Goal: Obtain resource: Download file/media

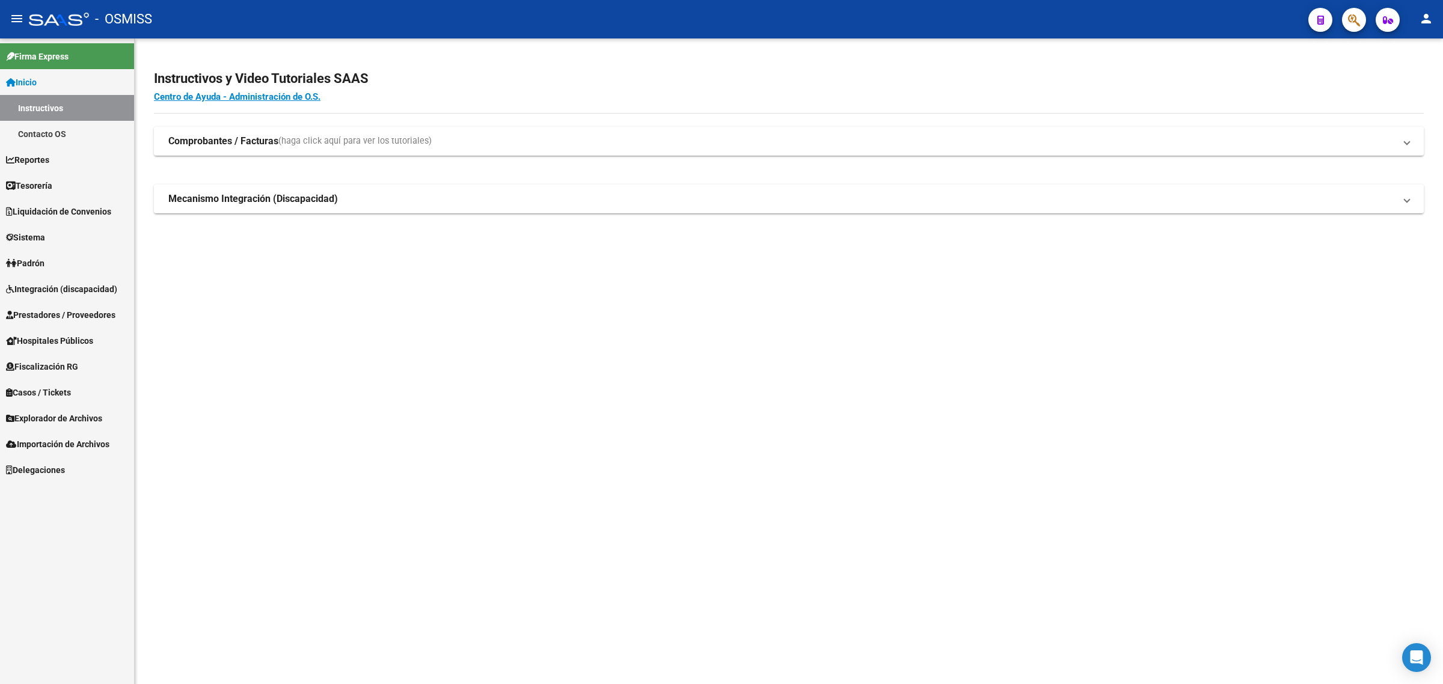
click at [55, 231] on link "Sistema" at bounding box center [67, 237] width 134 height 26
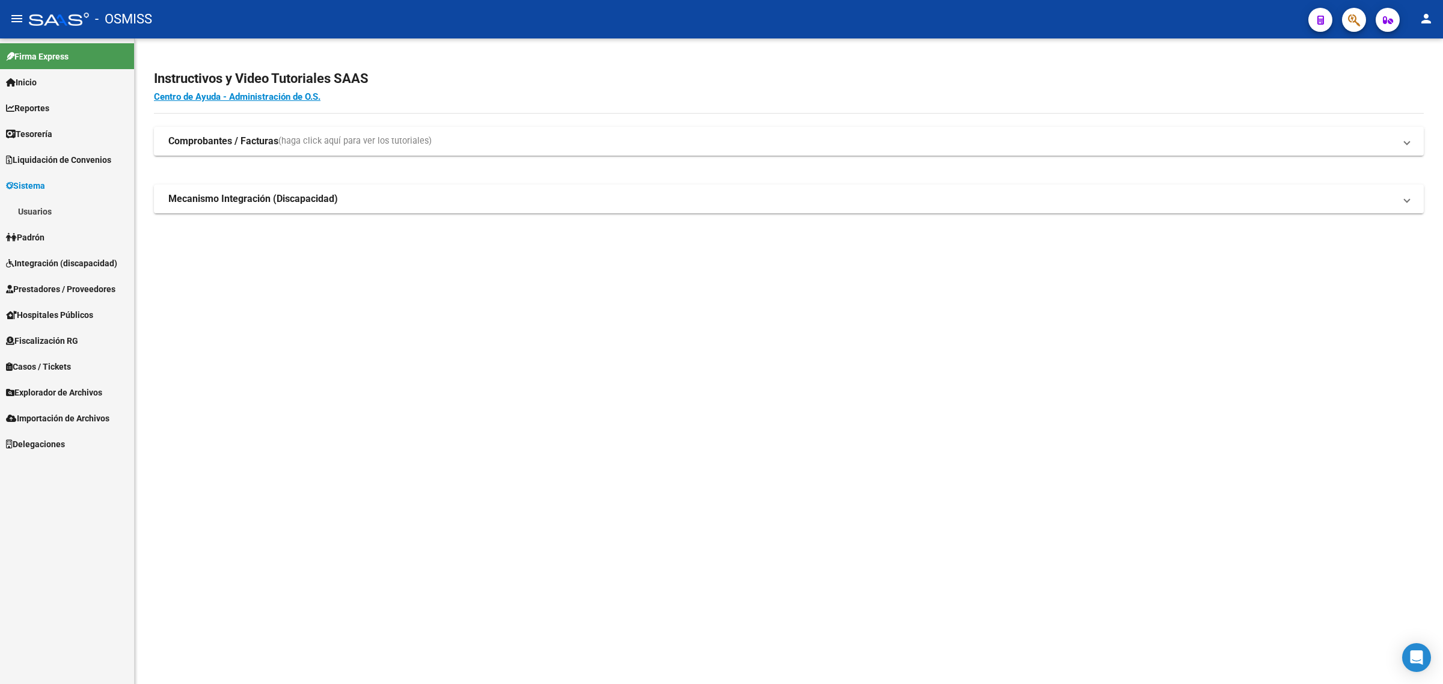
click at [55, 231] on link "Padrón" at bounding box center [67, 237] width 134 height 26
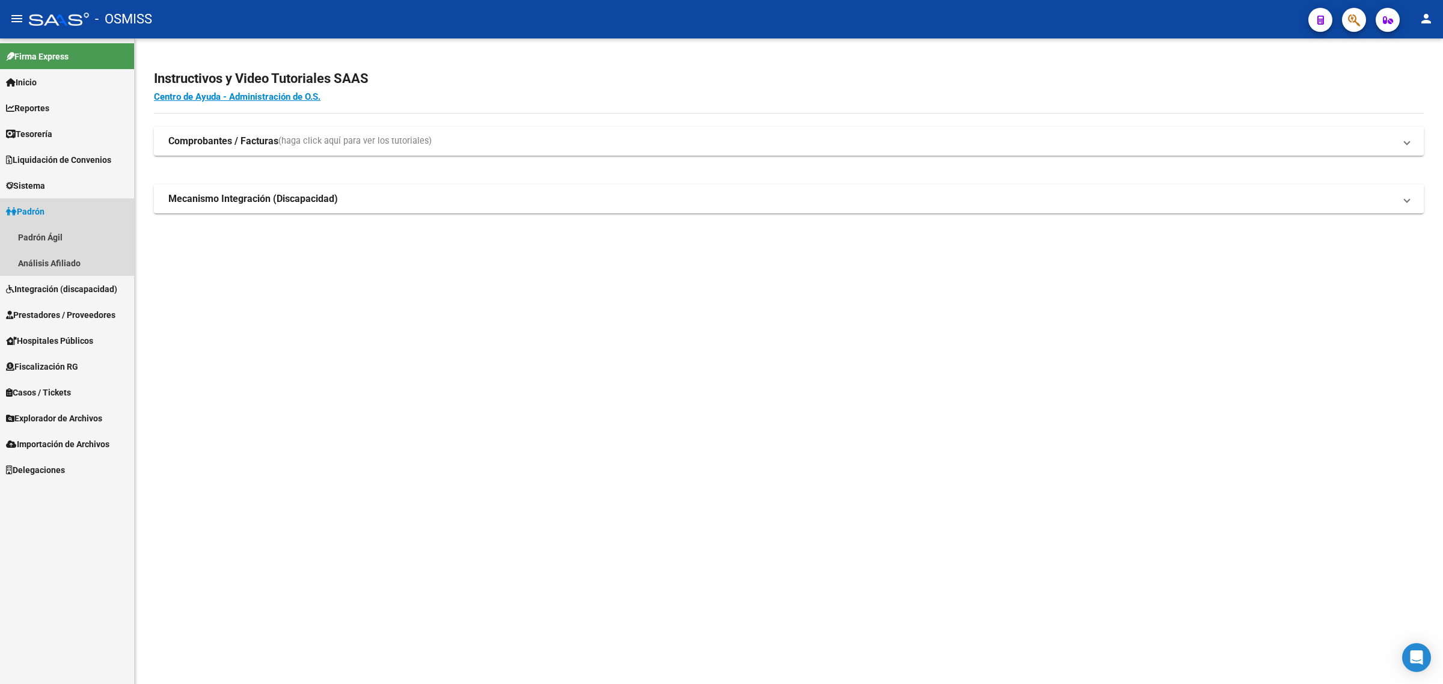
click at [56, 200] on link "Padrón" at bounding box center [67, 211] width 134 height 26
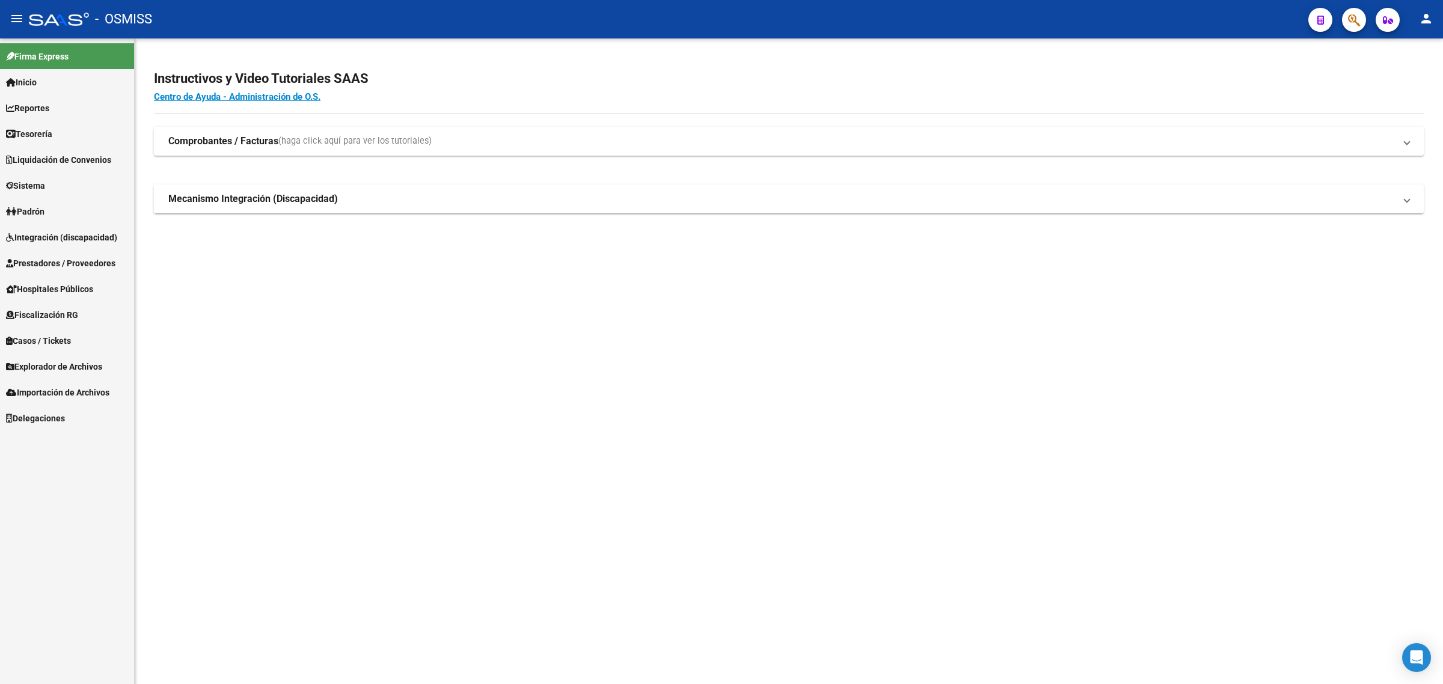
click at [64, 245] on link "Integración (discapacidad)" at bounding box center [67, 237] width 134 height 26
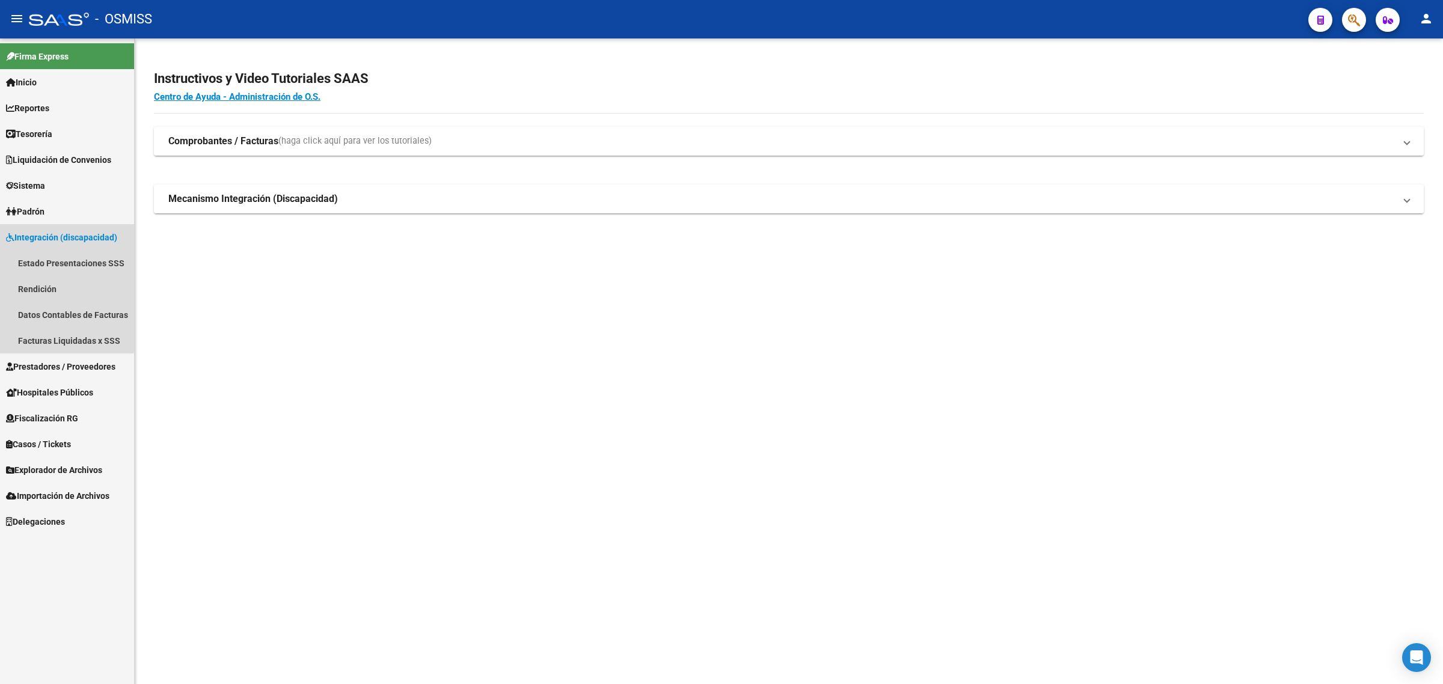
click at [63, 239] on span "Integración (discapacidad)" at bounding box center [61, 237] width 111 height 13
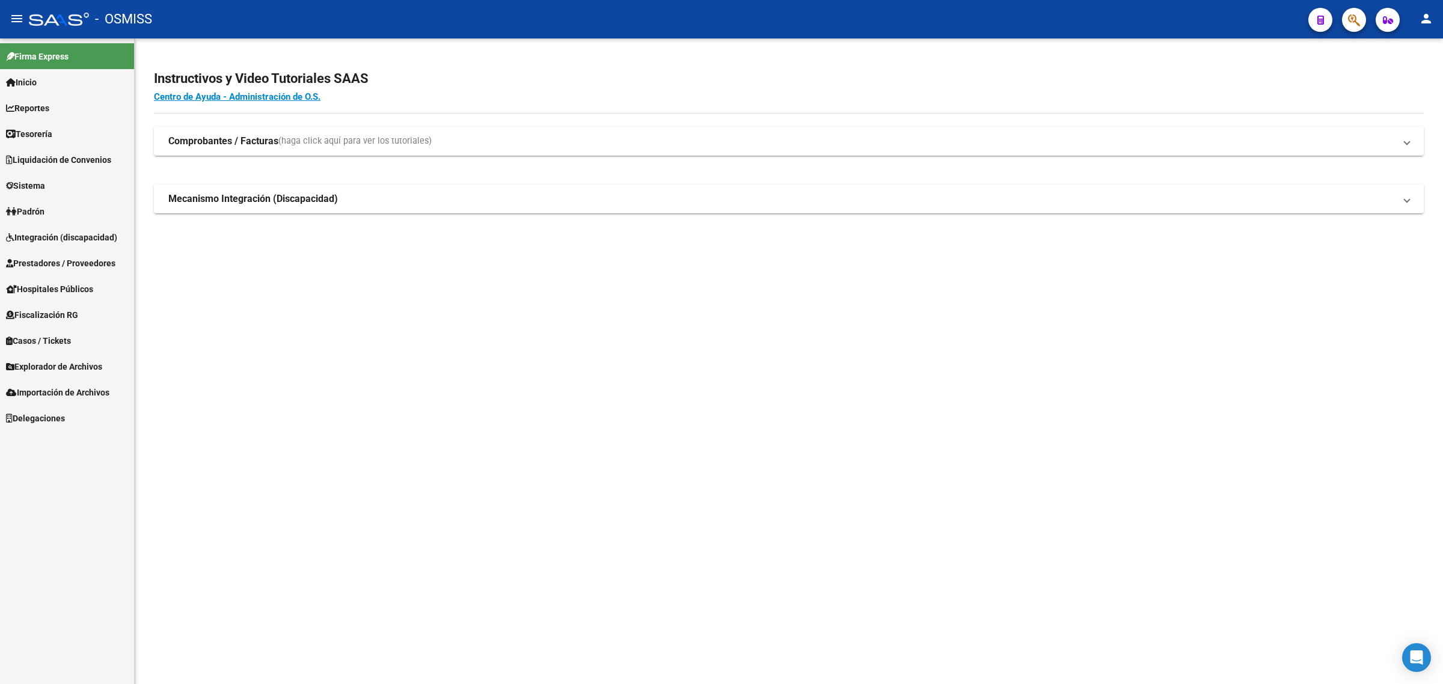
click at [70, 262] on span "Prestadores / Proveedores" at bounding box center [60, 263] width 109 height 13
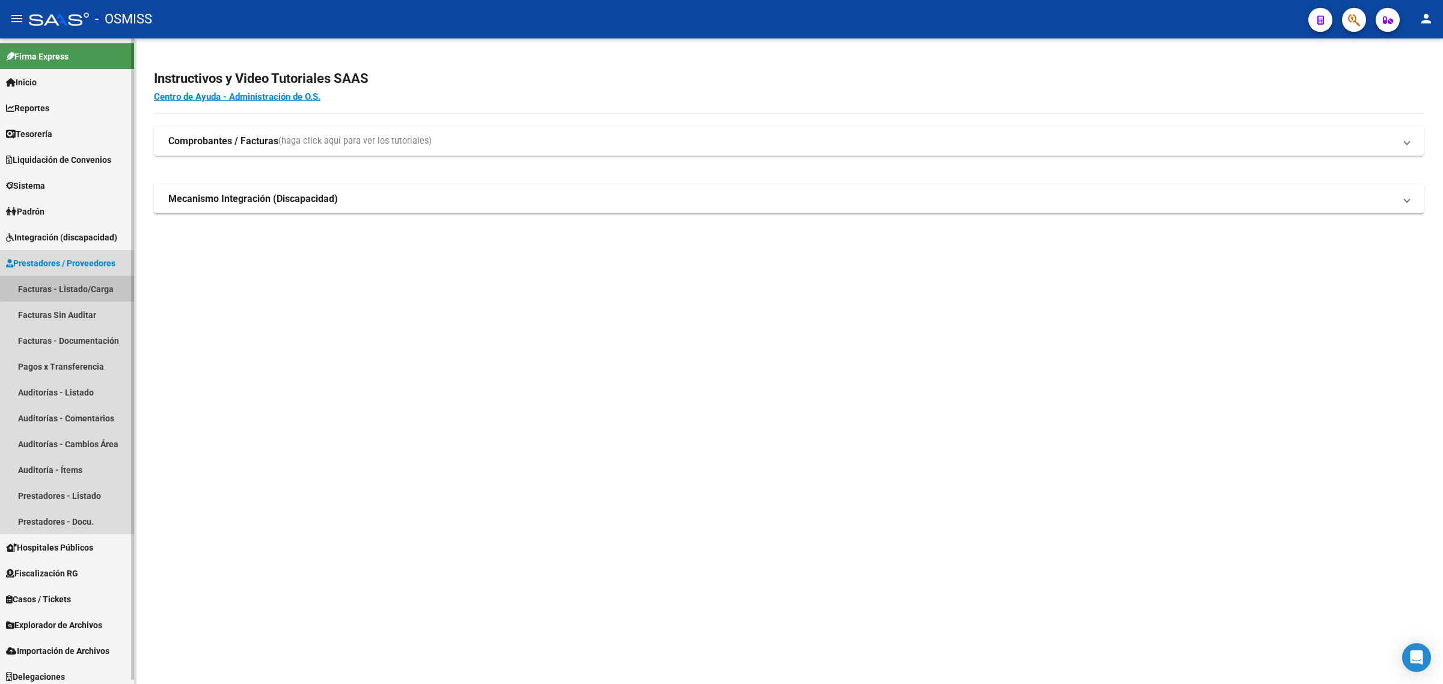
click at [74, 287] on link "Facturas - Listado/Carga" at bounding box center [67, 289] width 134 height 26
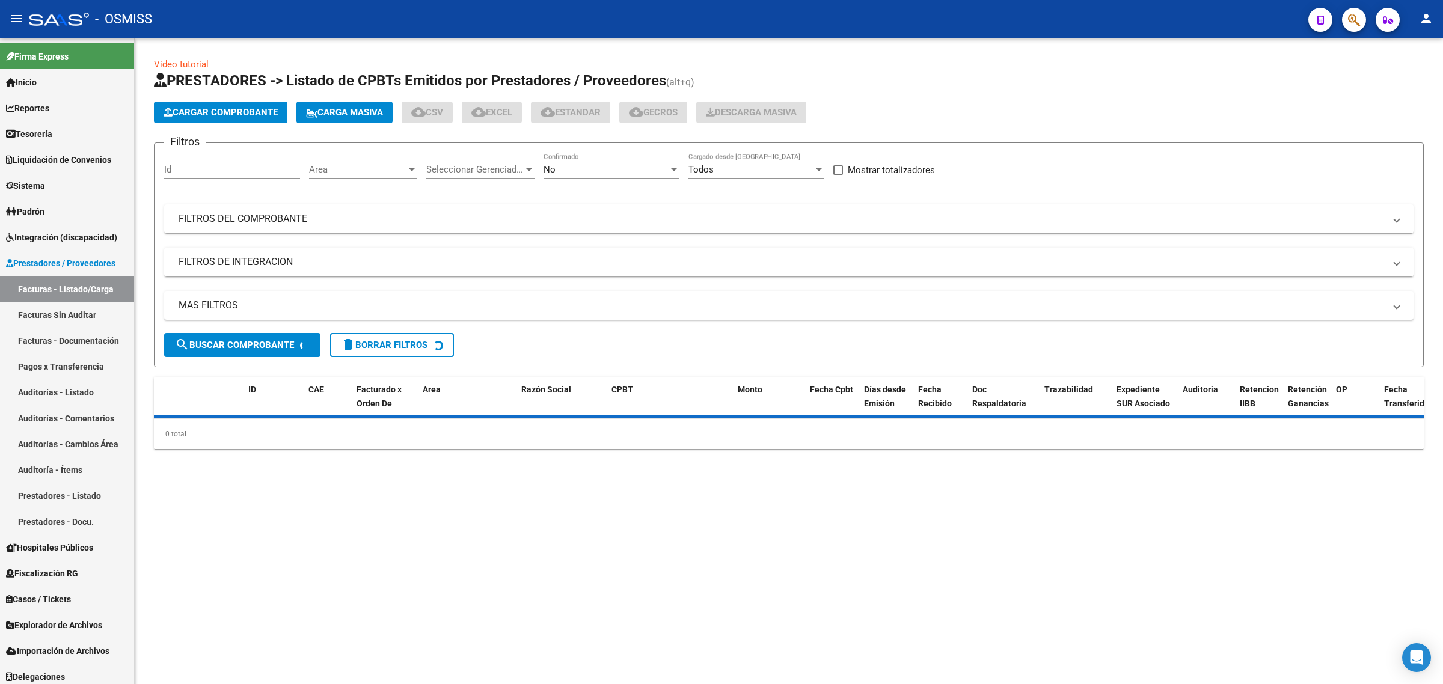
click at [565, 162] on div "No Confirmado" at bounding box center [611, 166] width 136 height 26
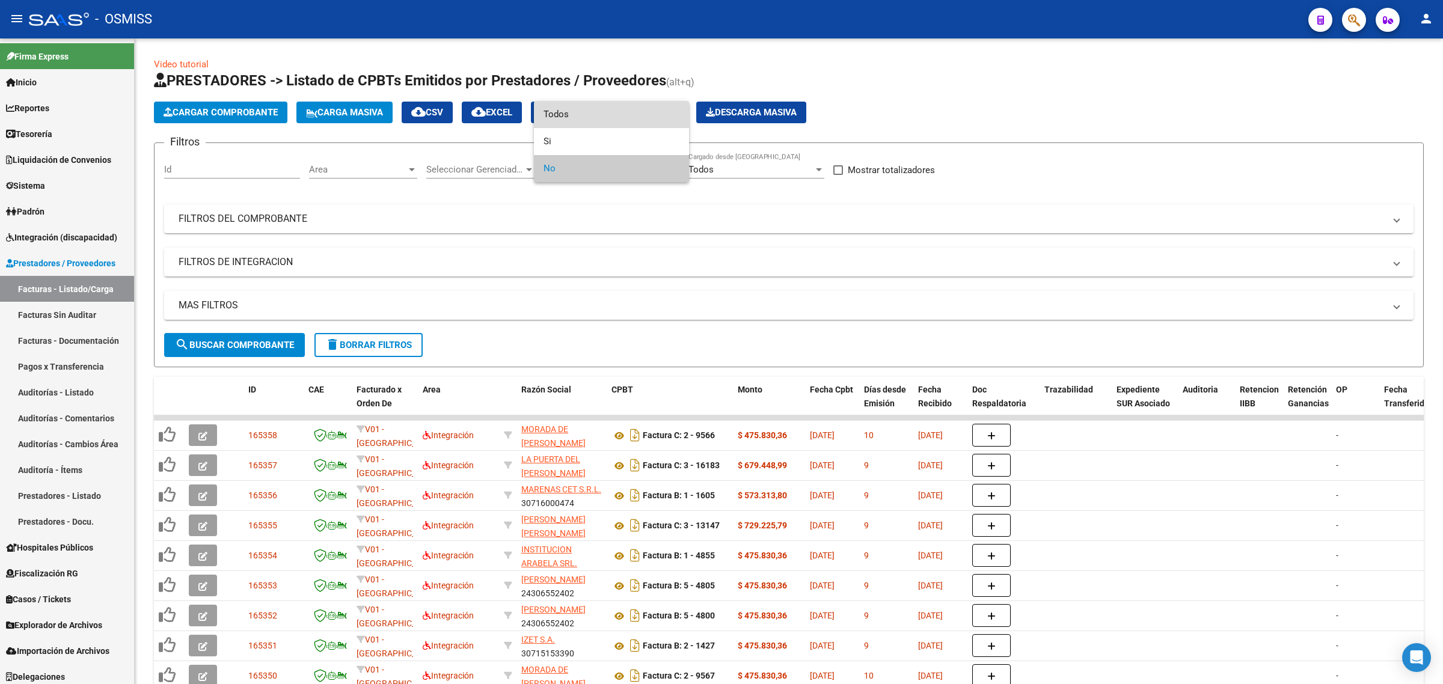
click at [572, 112] on span "Todos" at bounding box center [611, 114] width 136 height 27
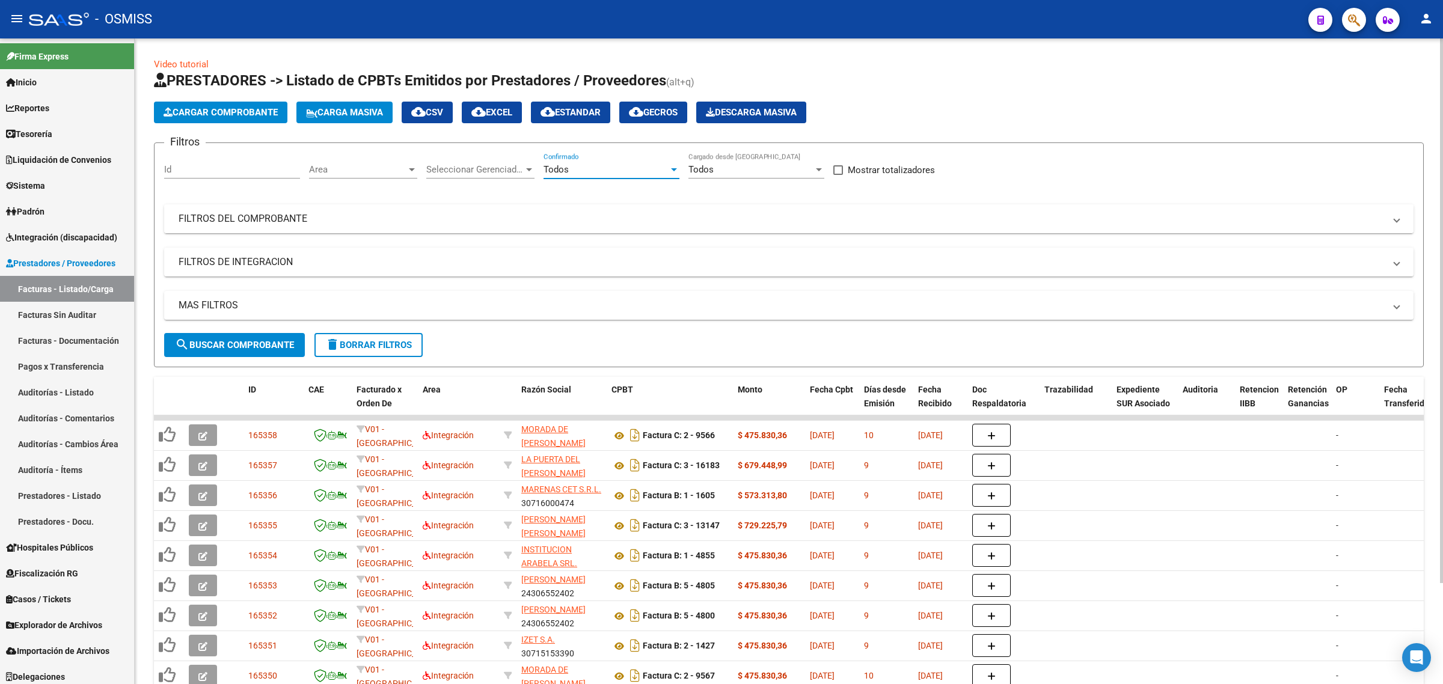
click at [500, 211] on mat-expansion-panel-header "FILTROS DEL COMPROBANTE" at bounding box center [788, 218] width 1249 height 29
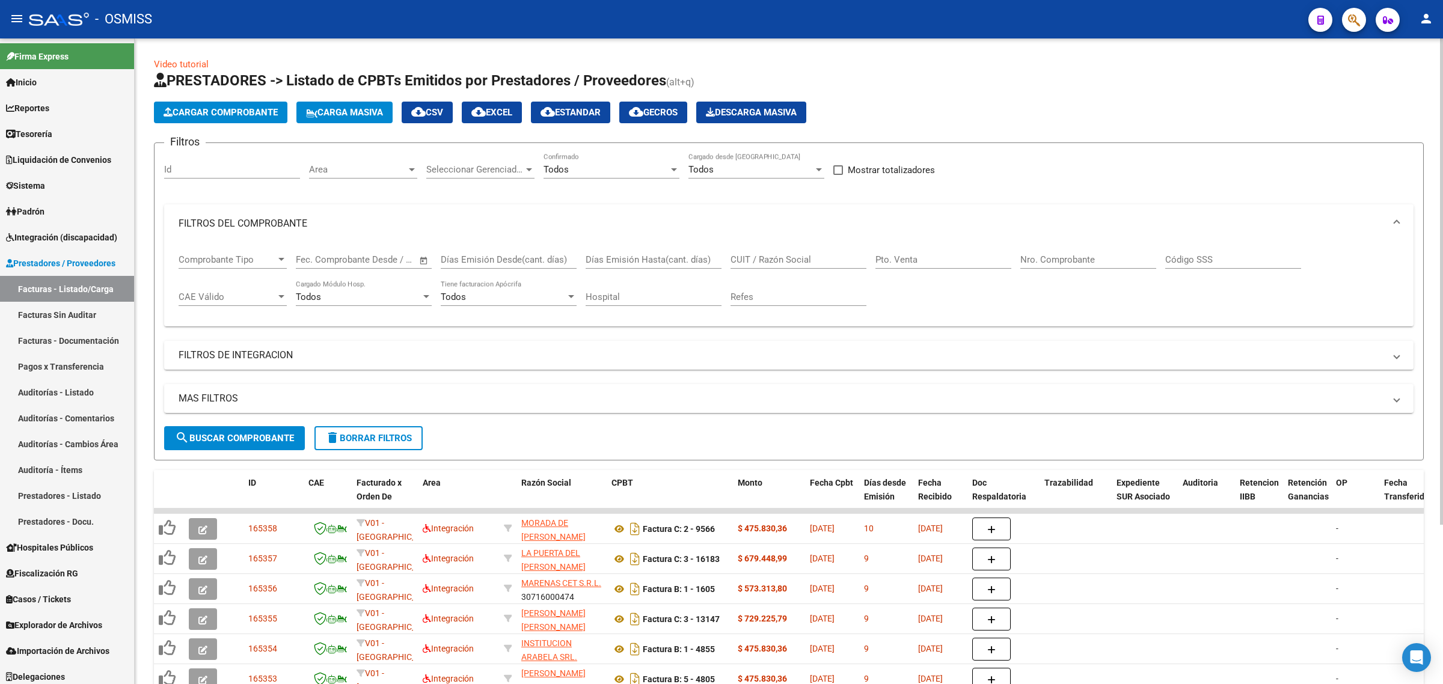
click at [777, 258] on input "CUIT / Razón Social" at bounding box center [798, 259] width 136 height 11
paste input "[PERSON_NAME] [PERSON_NAME]"
type input "[PERSON_NAME] [PERSON_NAME]"
click at [252, 436] on span "search Buscar Comprobante" at bounding box center [234, 438] width 119 height 11
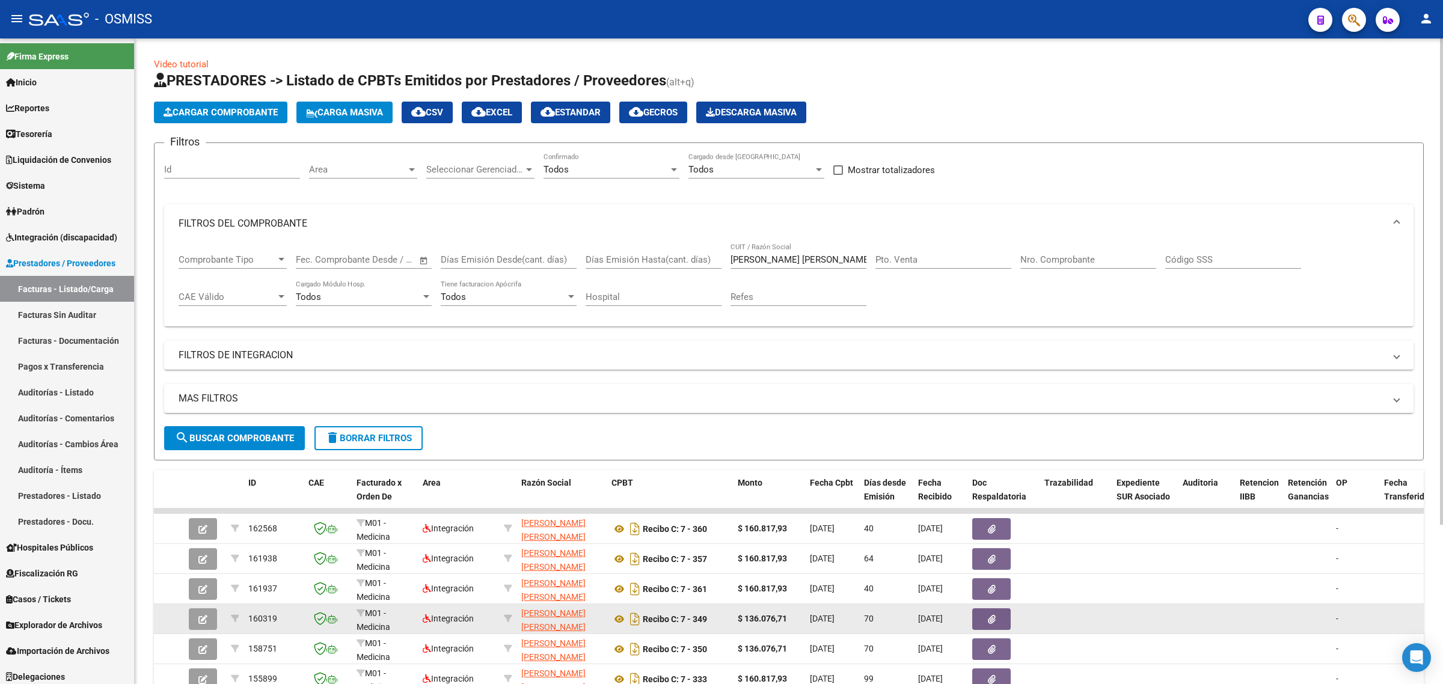
scroll to position [75, 0]
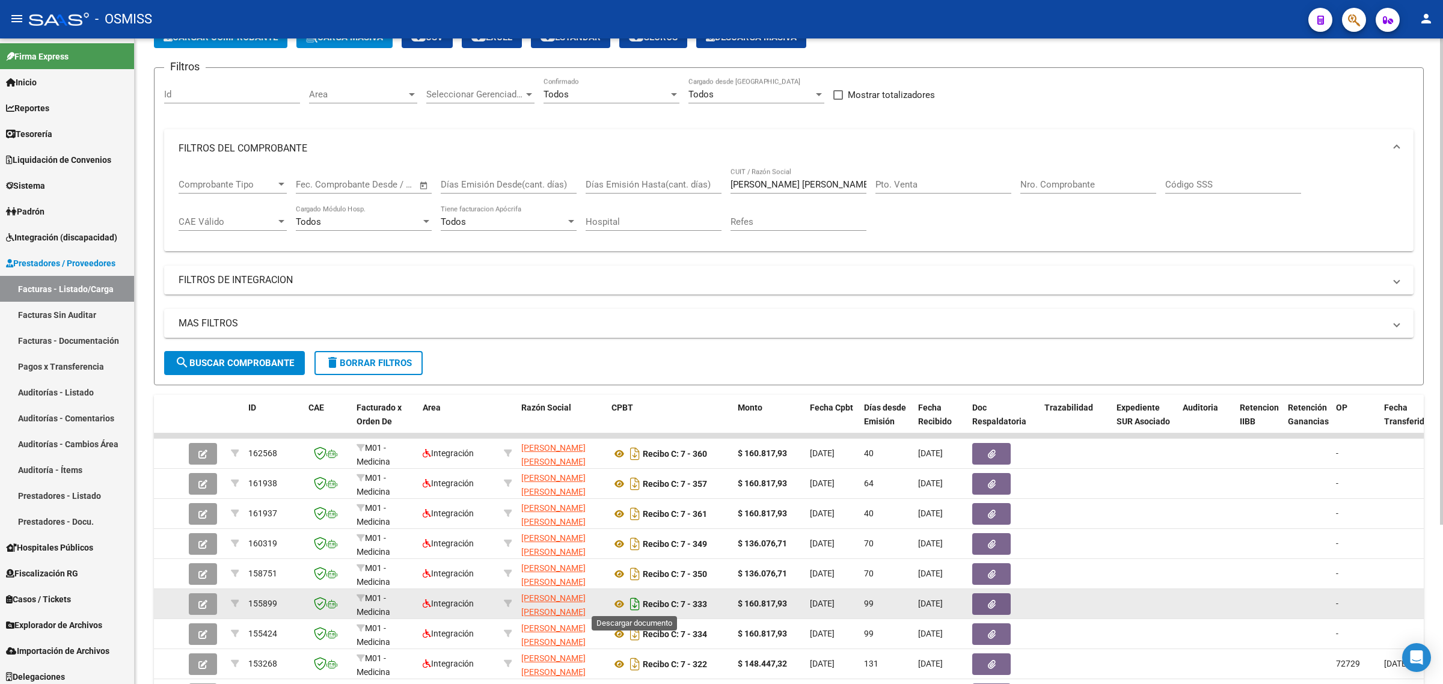
click at [629, 604] on icon "Descargar documento" at bounding box center [635, 604] width 16 height 19
